Goal: Task Accomplishment & Management: Use online tool/utility

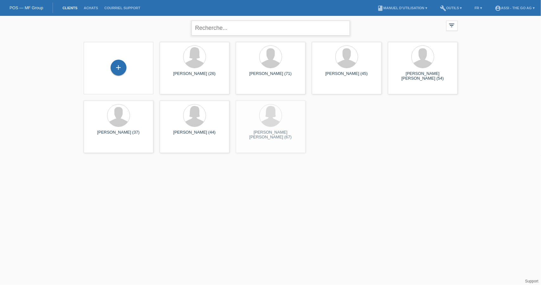
click at [234, 28] on input "text" at bounding box center [271, 28] width 159 height 15
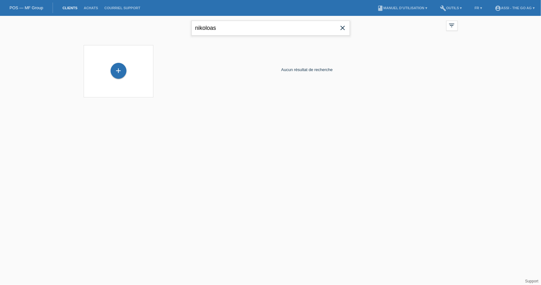
click at [252, 29] on input "nikoloas" at bounding box center [271, 28] width 159 height 15
type input "nikol"
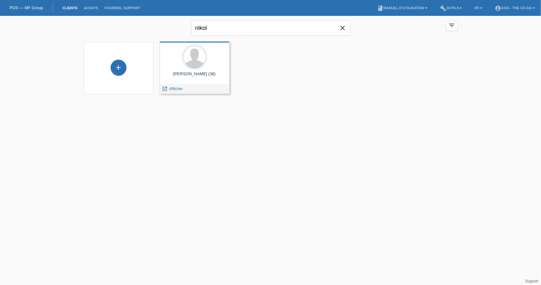
click at [204, 70] on div "[PERSON_NAME] (38) launch Afficher" at bounding box center [195, 68] width 70 height 52
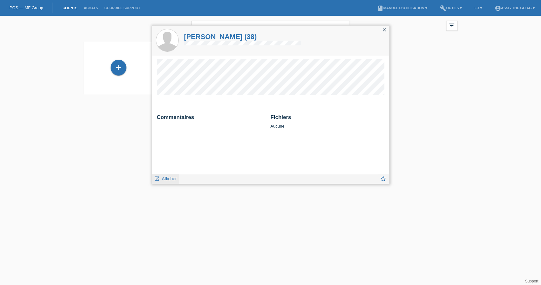
click at [167, 179] on span "Afficher" at bounding box center [169, 178] width 15 height 5
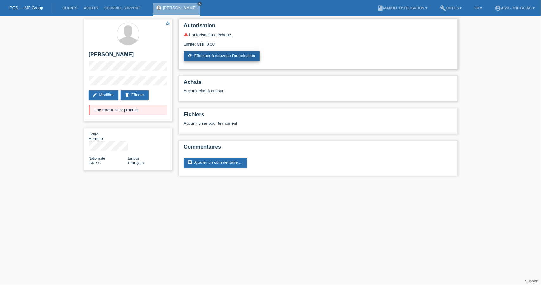
click at [203, 54] on link "refresh Effectuer à nouveau l’autorisation" at bounding box center [222, 56] width 76 height 10
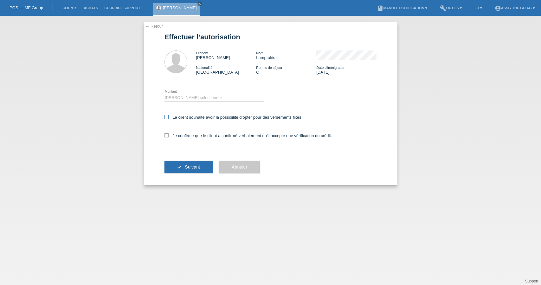
click at [167, 116] on icon at bounding box center [167, 117] width 4 height 4
click at [167, 116] on input "Le client souhaite avoir la possibilité d’opter pour des versements fixes" at bounding box center [167, 117] width 4 height 4
checkbox input "true"
click at [167, 134] on icon at bounding box center [167, 135] width 4 height 4
click at [167, 134] on input "Je confirme que le client a confirmé verbalement qu'il accepte une vérification…" at bounding box center [167, 135] width 4 height 4
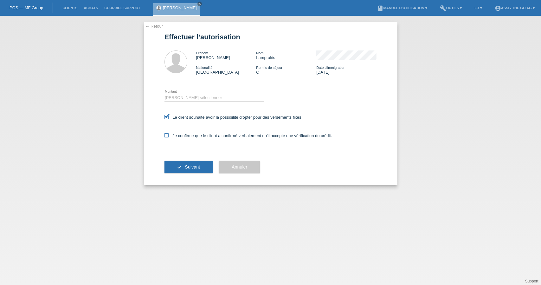
checkbox input "true"
drag, startPoint x: 182, startPoint y: 90, endPoint x: 180, endPoint y: 97, distance: 6.7
click at [182, 92] on div "Veuillez sélectionner CHF 1.00 - CHF 499.00 CHF 500.00 - CHF 1'999.00 CHF 2'000…" at bounding box center [215, 98] width 100 height 22
click at [180, 97] on select "Veuillez sélectionner CHF 1.00 - CHF 499.00 CHF 500.00 - CHF 1'999.00 CHF 2'000…" at bounding box center [215, 98] width 100 height 8
select select "2"
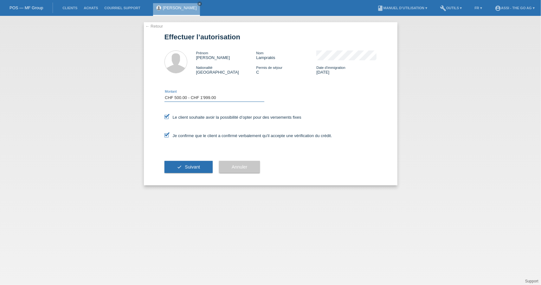
click at [165, 94] on select "Veuillez sélectionner CHF 1.00 - CHF 499.00 CHF 500.00 - CHF 1'999.00 CHF 2'000…" at bounding box center [215, 98] width 100 height 8
click at [192, 165] on span "Suivant" at bounding box center [192, 166] width 15 height 5
